Goal: Entertainment & Leisure: Browse casually

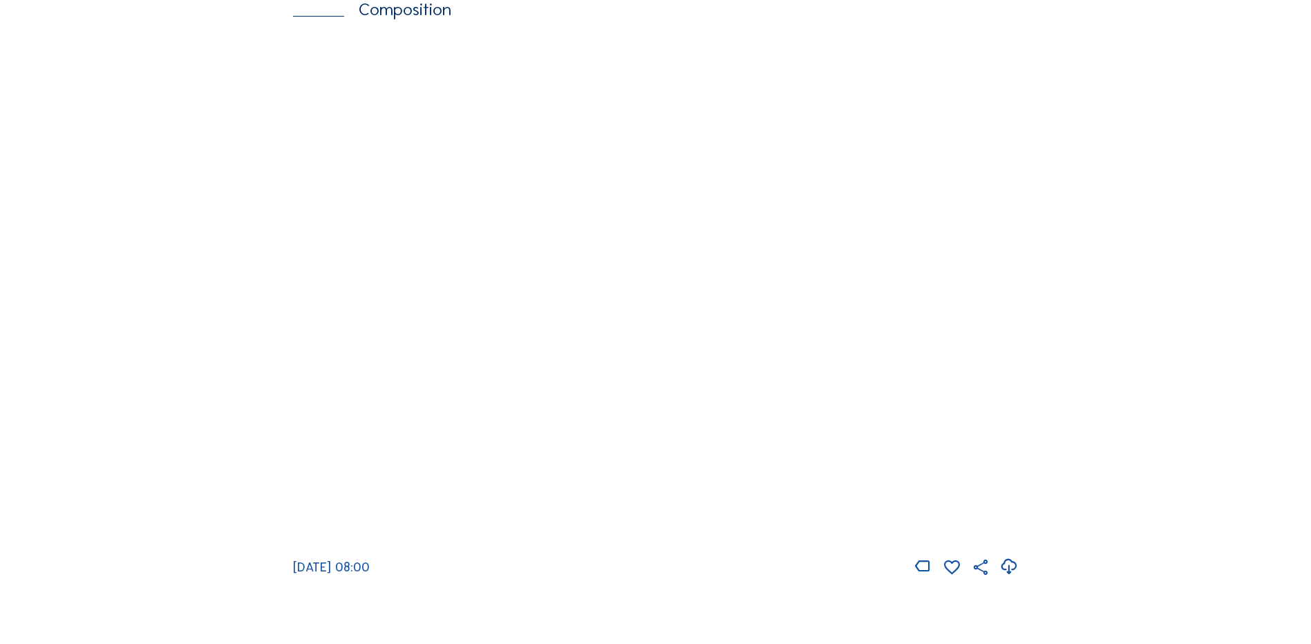
scroll to position [1797, 0]
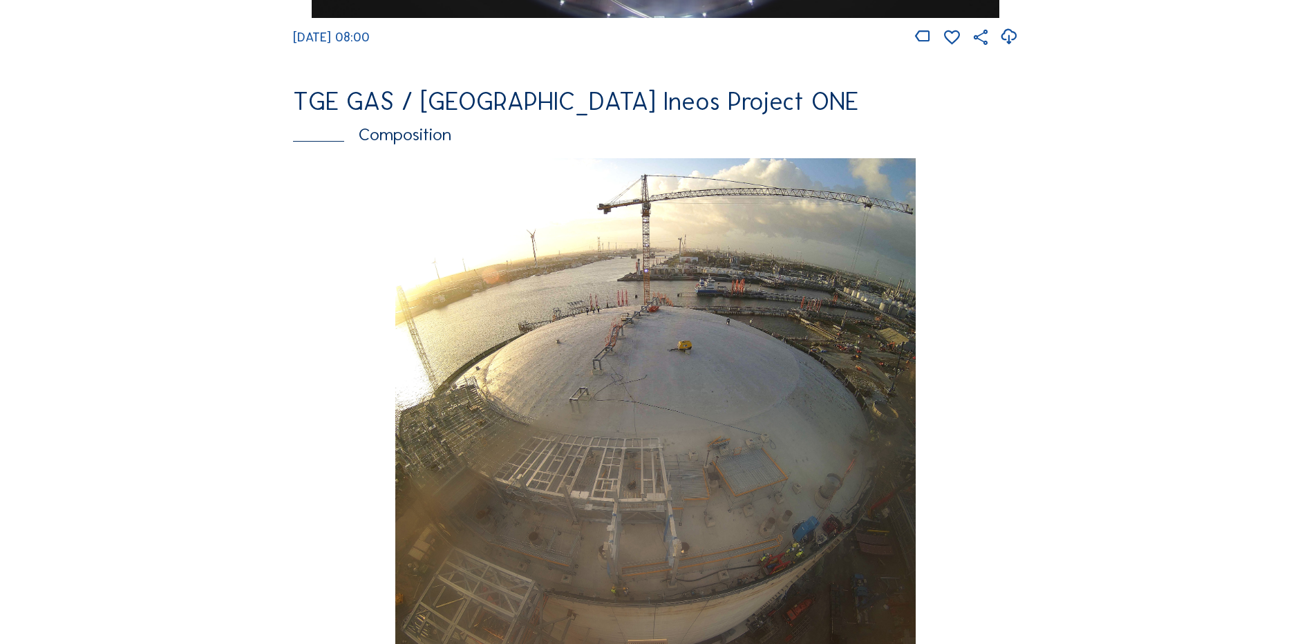
click at [619, 324] on img at bounding box center [655, 416] width 520 height 516
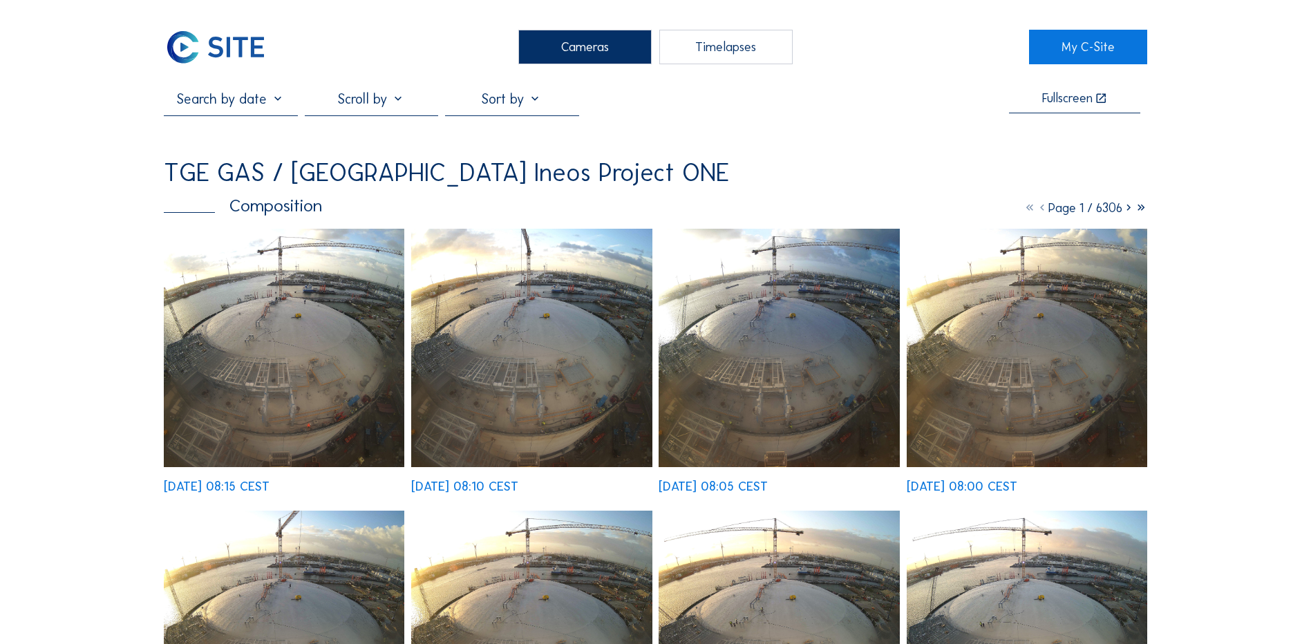
click at [279, 310] on img at bounding box center [284, 348] width 241 height 239
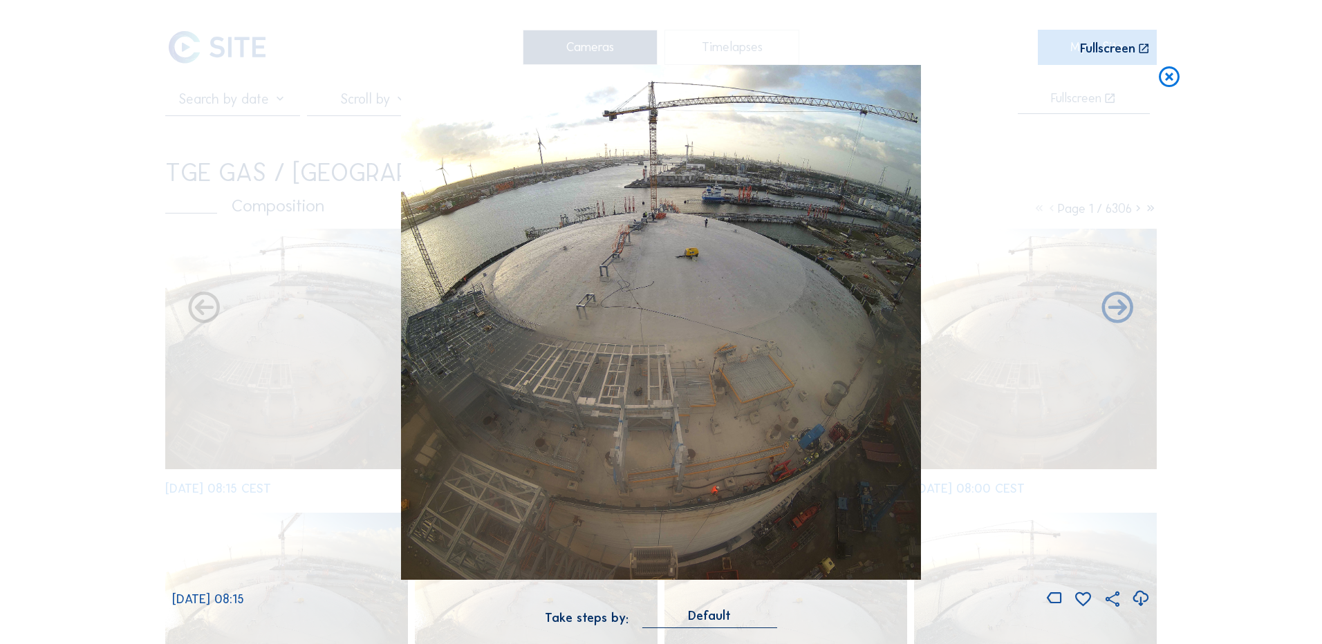
click at [1139, 598] on icon at bounding box center [1140, 599] width 19 height 23
drag, startPoint x: 91, startPoint y: 254, endPoint x: 147, endPoint y: 252, distance: 56.1
click at [91, 254] on div "Scroll to travel through time | Press 'Alt' Button + Scroll to Zoom | Click and…" at bounding box center [661, 322] width 1322 height 644
click at [1167, 84] on icon at bounding box center [1169, 78] width 25 height 26
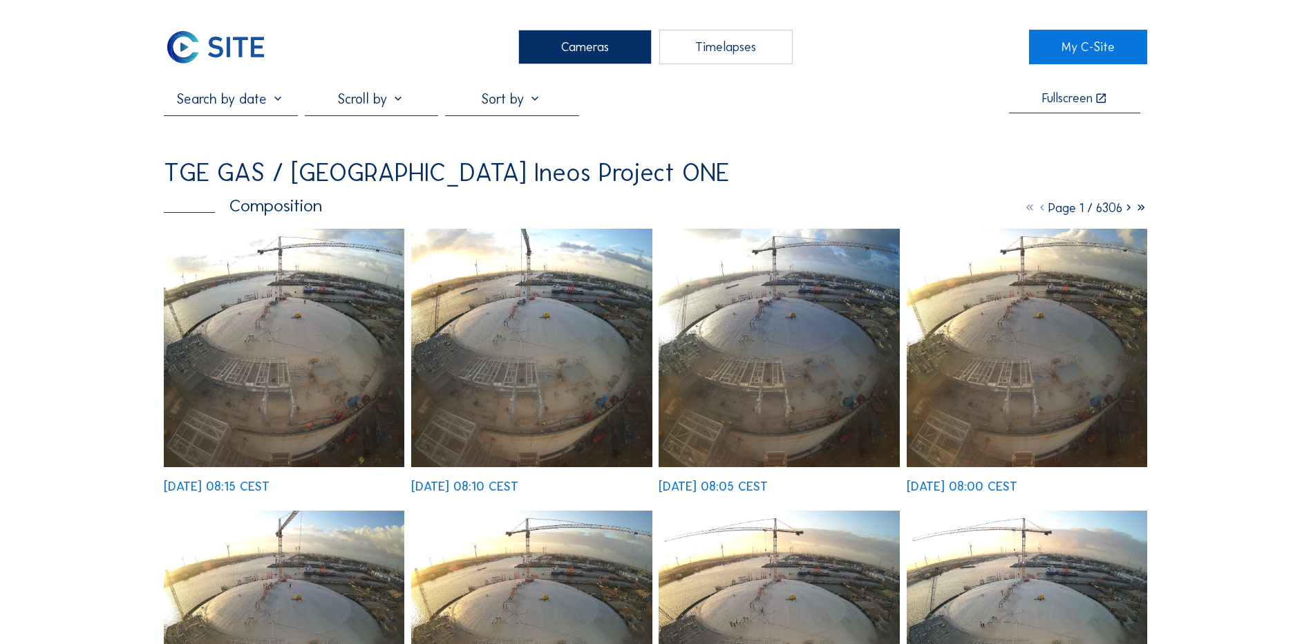
click at [577, 38] on div "Cameras" at bounding box center [584, 47] width 133 height 35
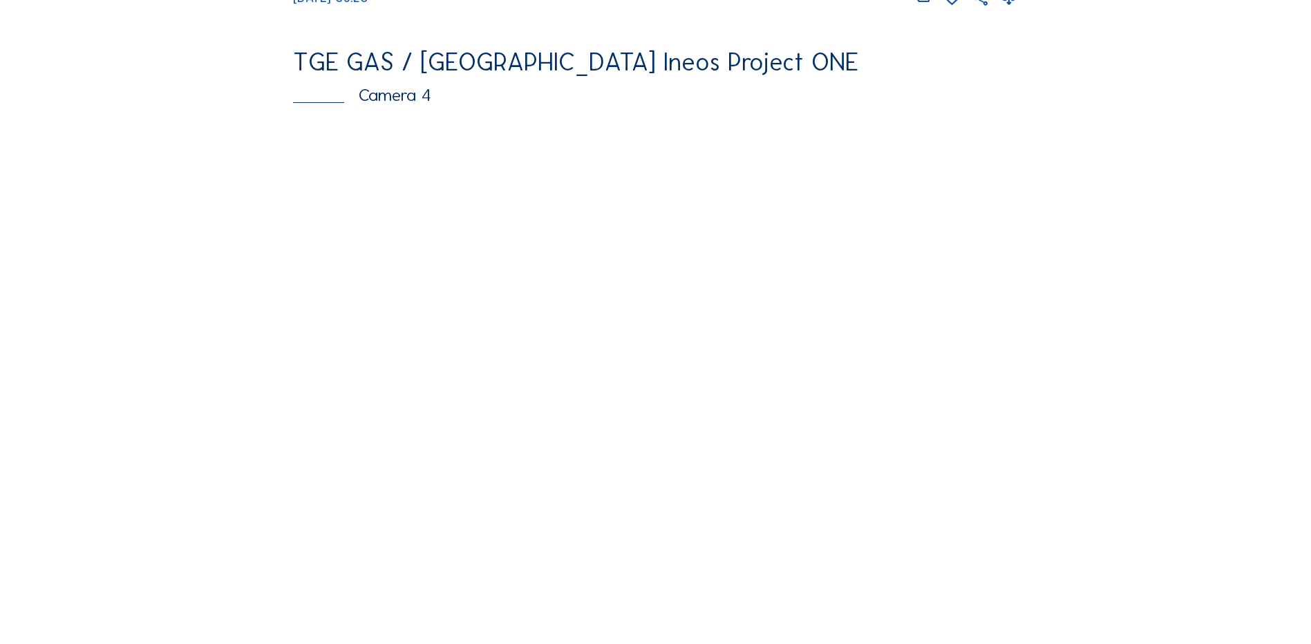
scroll to position [1383, 0]
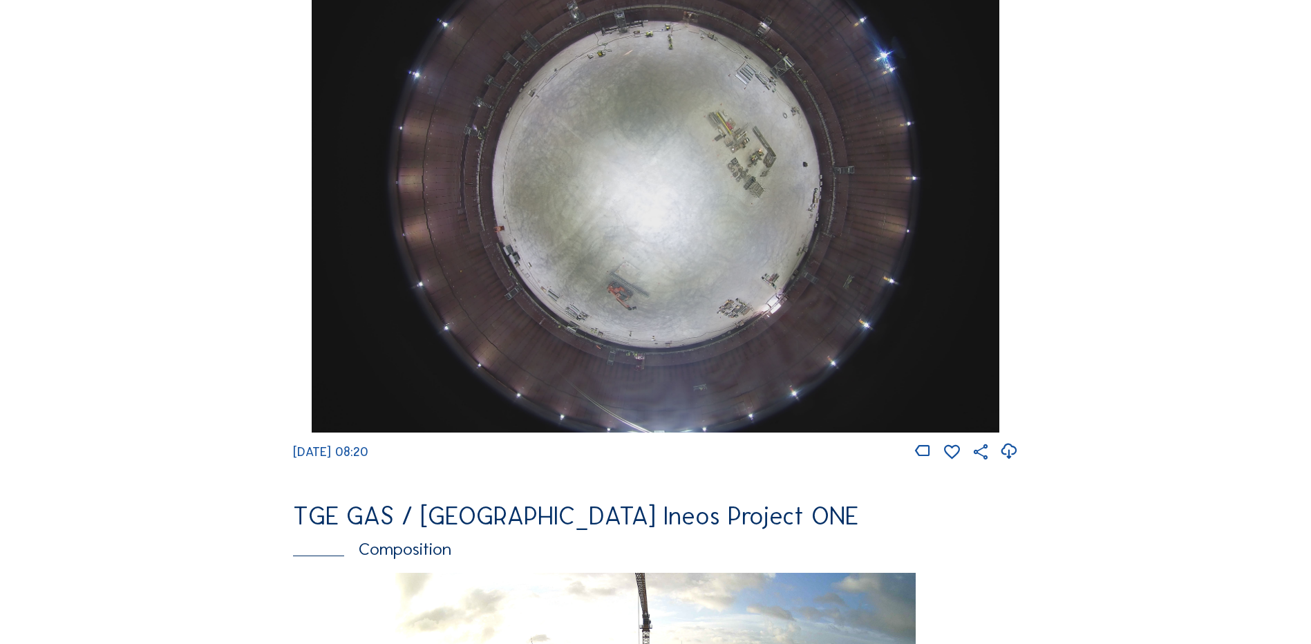
click at [634, 218] on img at bounding box center [655, 175] width 687 height 516
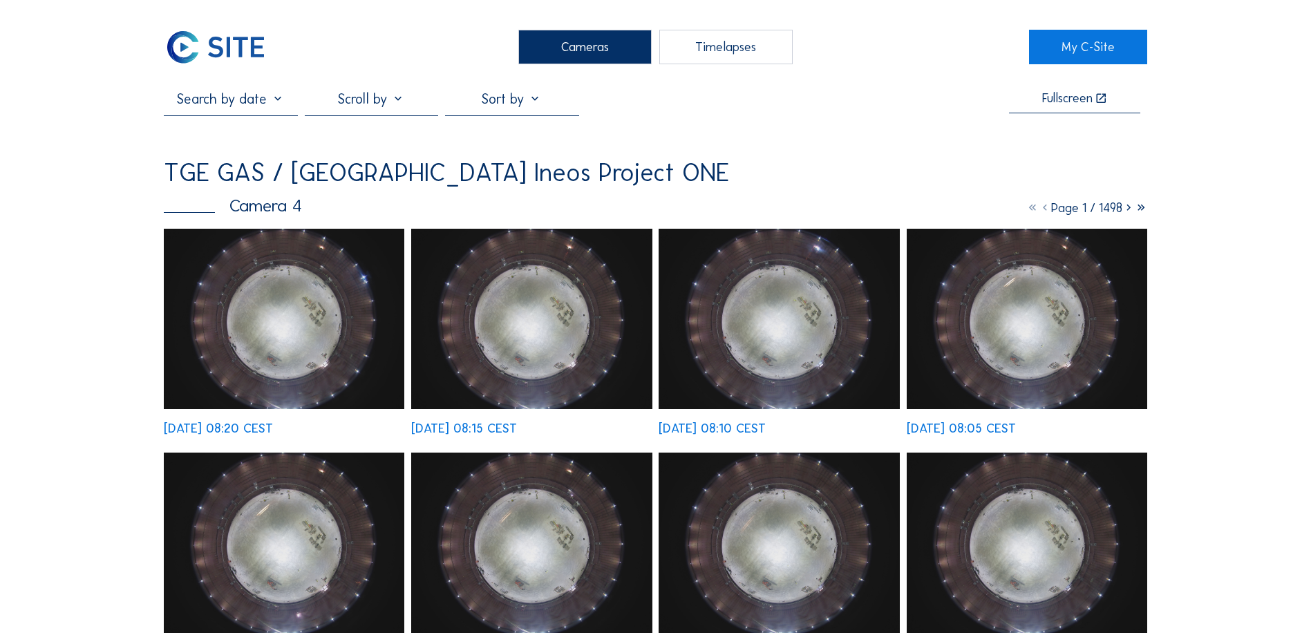
click at [298, 297] on img at bounding box center [284, 319] width 241 height 180
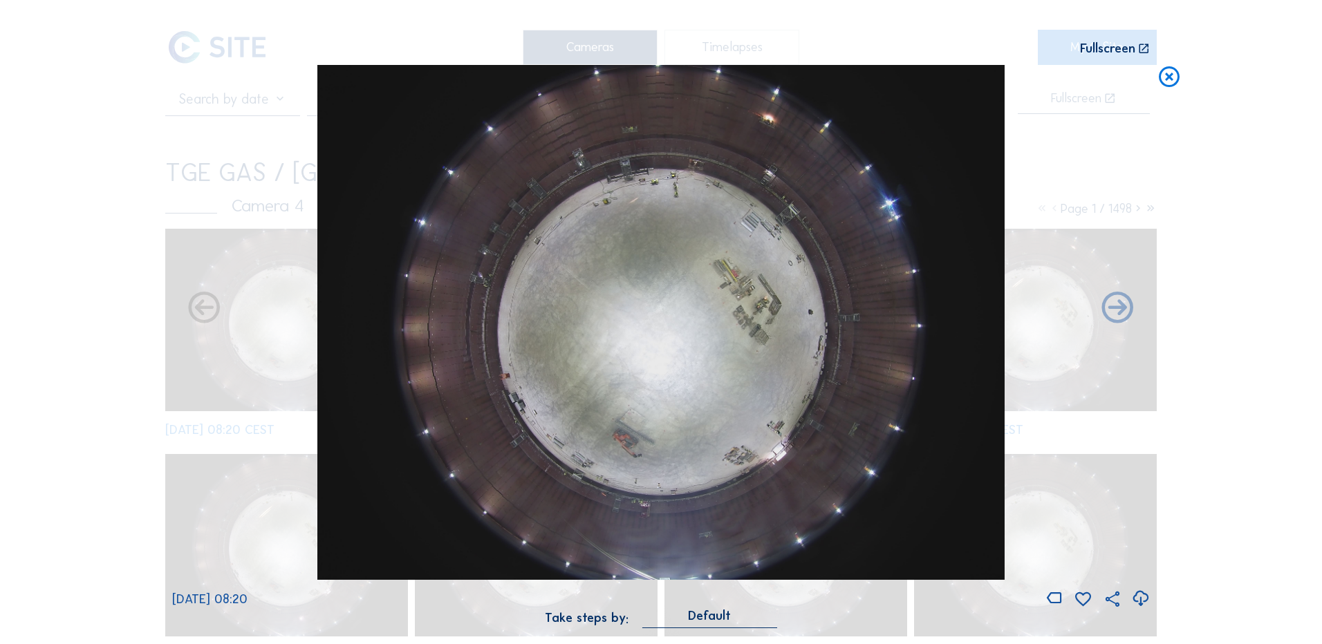
click at [1139, 599] on icon at bounding box center [1140, 599] width 19 height 23
click at [108, 475] on div "Scroll to travel through time | Press 'Alt' Button + Scroll to Zoom | Click and…" at bounding box center [661, 322] width 1322 height 644
click at [1174, 80] on icon at bounding box center [1169, 78] width 25 height 26
